Goal: Check status

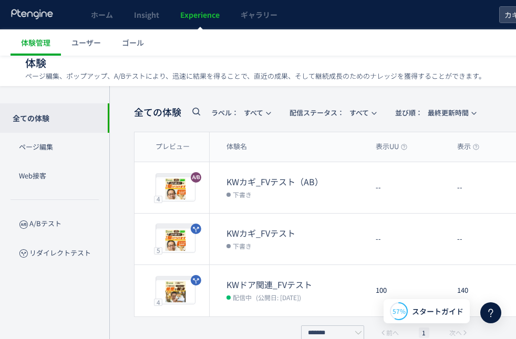
scroll to position [2381, 0]
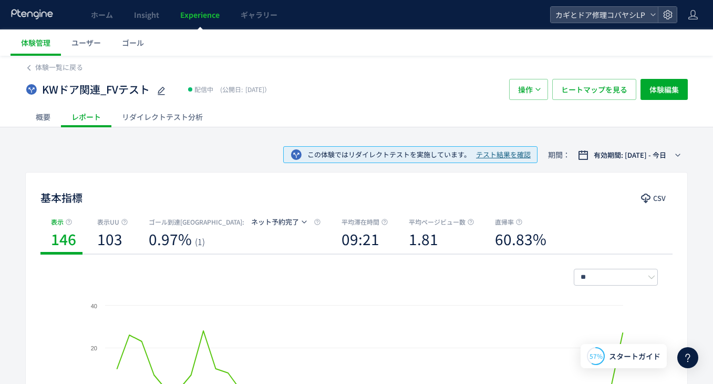
click at [160, 113] on div "リダイレクトテスト分析" at bounding box center [162, 116] width 102 height 21
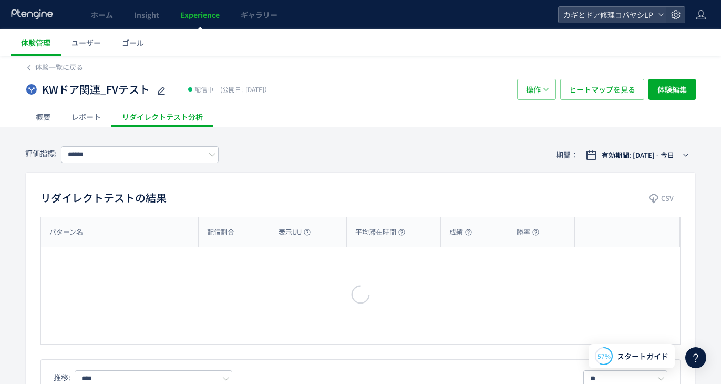
type input "*******"
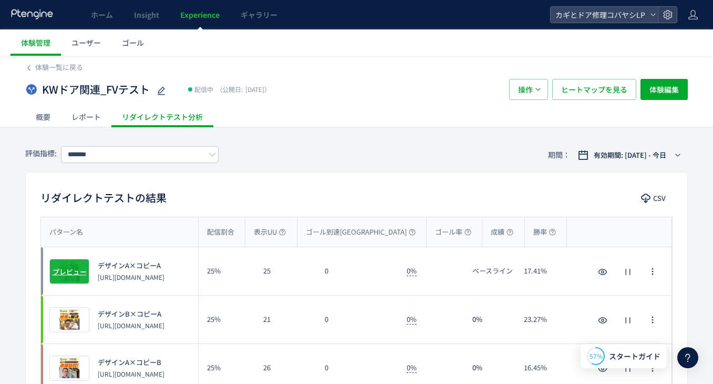
click at [74, 270] on span "プレビュー" at bounding box center [70, 271] width 34 height 10
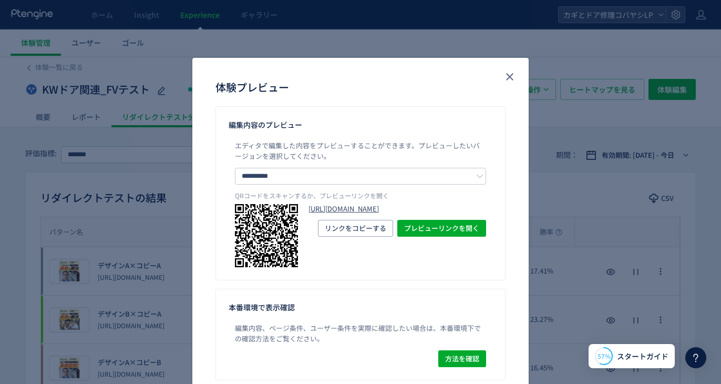
click at [350, 214] on link "[URL][DOMAIN_NAME]" at bounding box center [397, 209] width 178 height 10
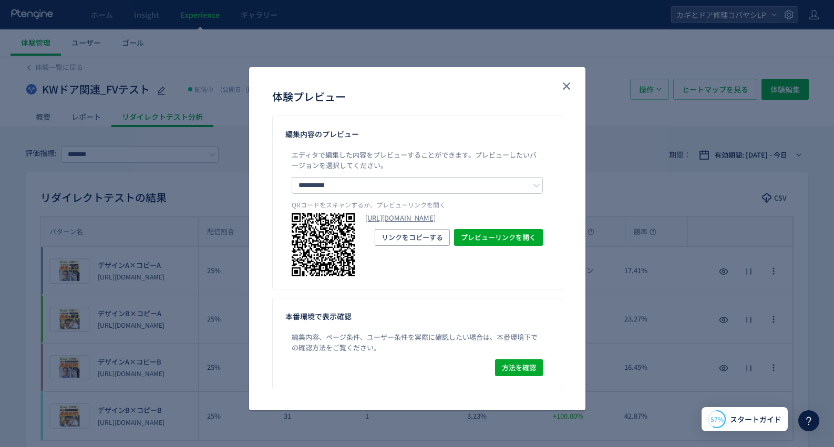
click at [230, 110] on div "**********" at bounding box center [417, 223] width 834 height 447
click at [230, 137] on div "**********" at bounding box center [417, 223] width 834 height 447
click at [568, 87] on icon "close" at bounding box center [566, 86] width 13 height 13
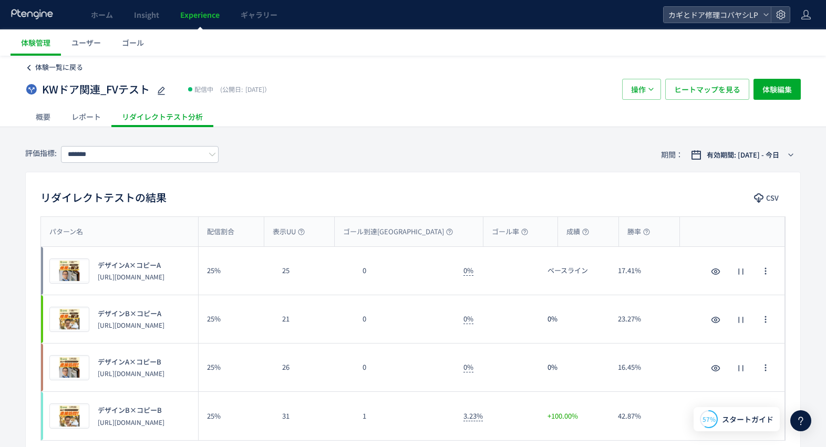
click at [74, 67] on span "体験一覧に戻る" at bounding box center [59, 67] width 48 height 10
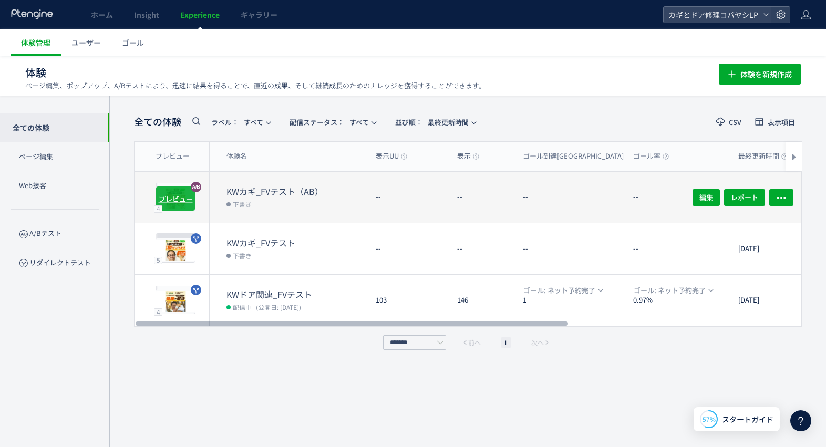
click at [181, 190] on div "プレビュー" at bounding box center [176, 198] width 40 height 25
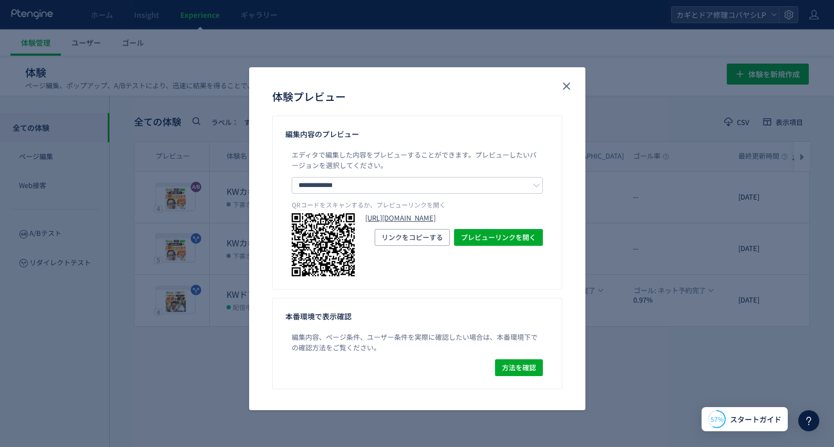
click at [442, 223] on link "[URL][DOMAIN_NAME]" at bounding box center [454, 218] width 178 height 10
click at [561, 86] on icon "close" at bounding box center [566, 86] width 13 height 13
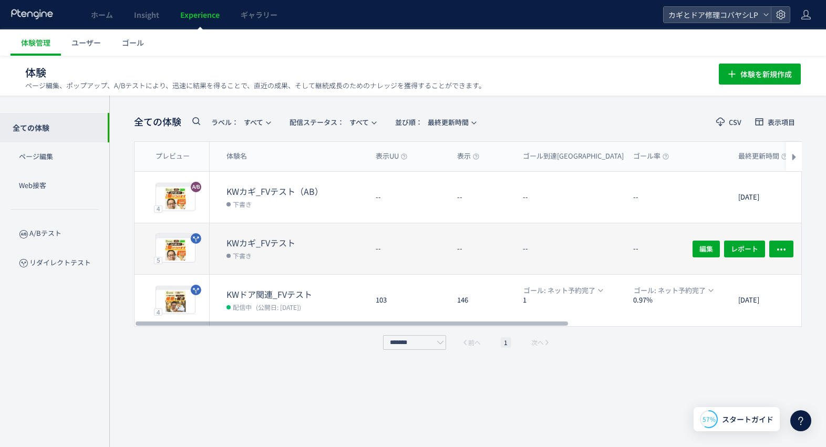
click at [327, 240] on dt "KWカギ_FVテスト" at bounding box center [296, 243] width 141 height 12
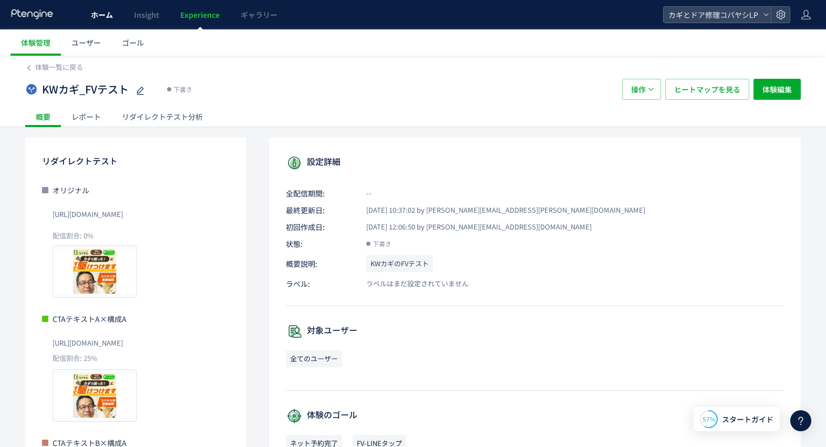
click at [106, 12] on span "ホーム" at bounding box center [102, 14] width 22 height 11
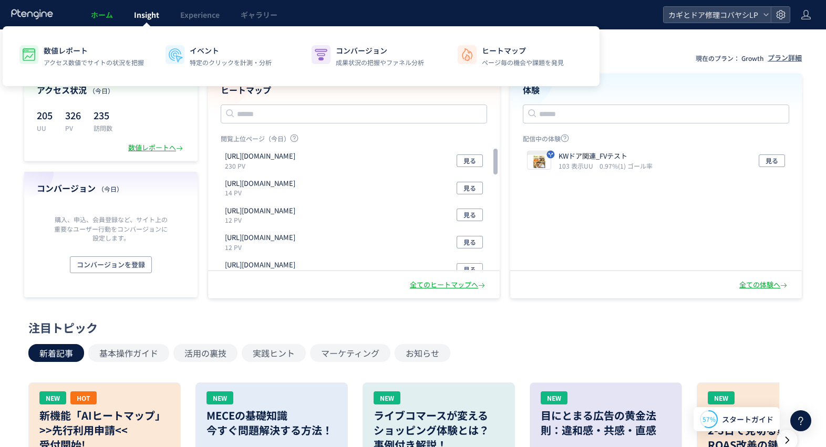
click at [137, 13] on span "Insight" at bounding box center [146, 14] width 25 height 11
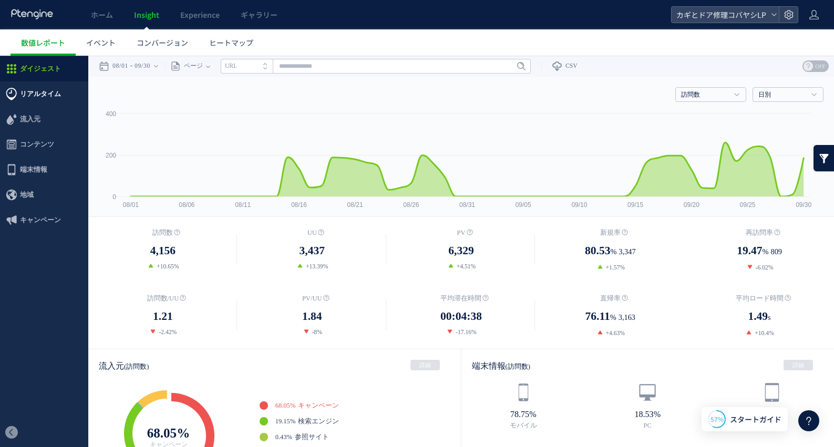
click at [45, 94] on span "リアルタイム" at bounding box center [40, 93] width 41 height 25
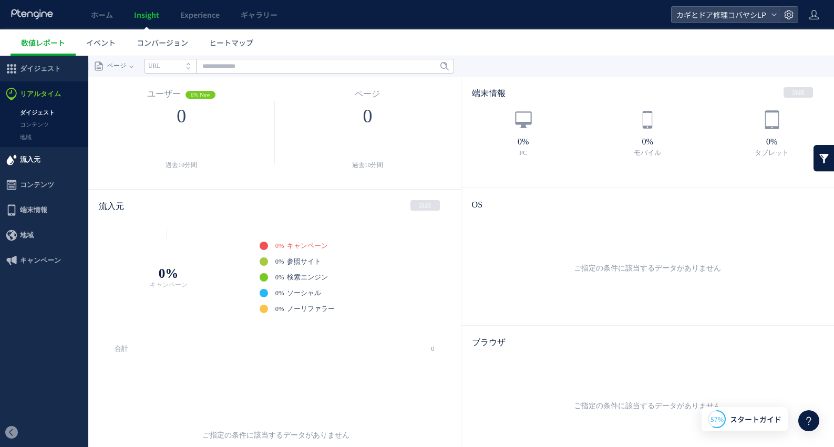
click at [38, 155] on span "流入元" at bounding box center [30, 159] width 20 height 25
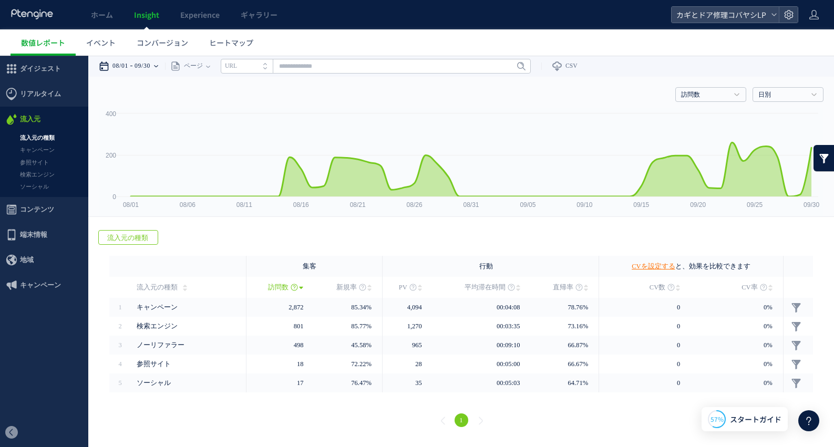
click at [149, 63] on time "09/30" at bounding box center [143, 66] width 16 height 21
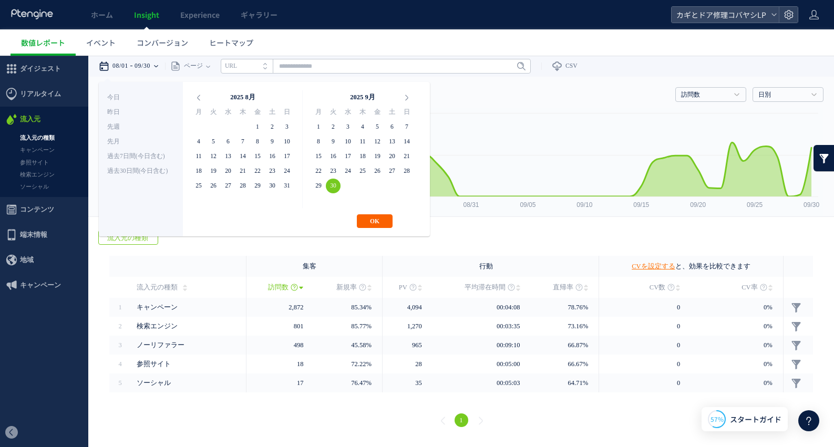
click at [367, 227] on button "OK" at bounding box center [375, 221] width 36 height 14
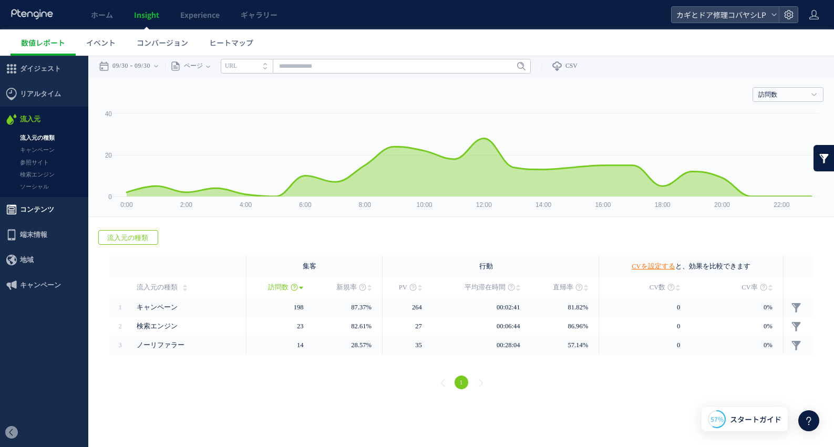
click at [40, 209] on span "コンテンツ" at bounding box center [37, 209] width 34 height 25
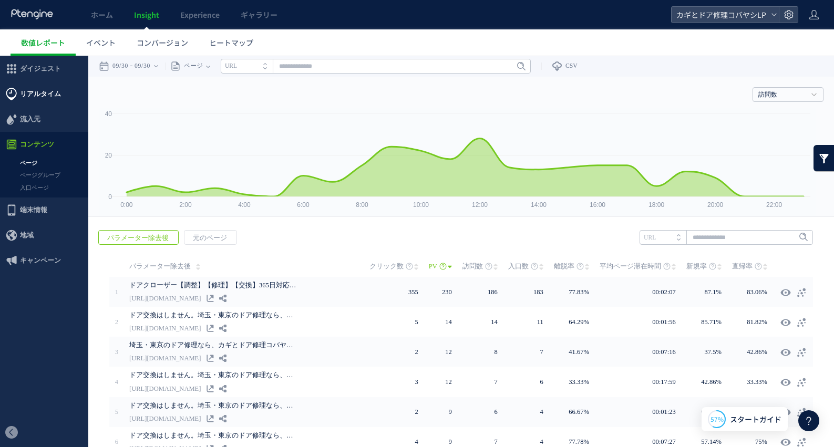
click at [45, 96] on span "リアルタイム" at bounding box center [40, 93] width 41 height 25
